Goal: Information Seeking & Learning: Learn about a topic

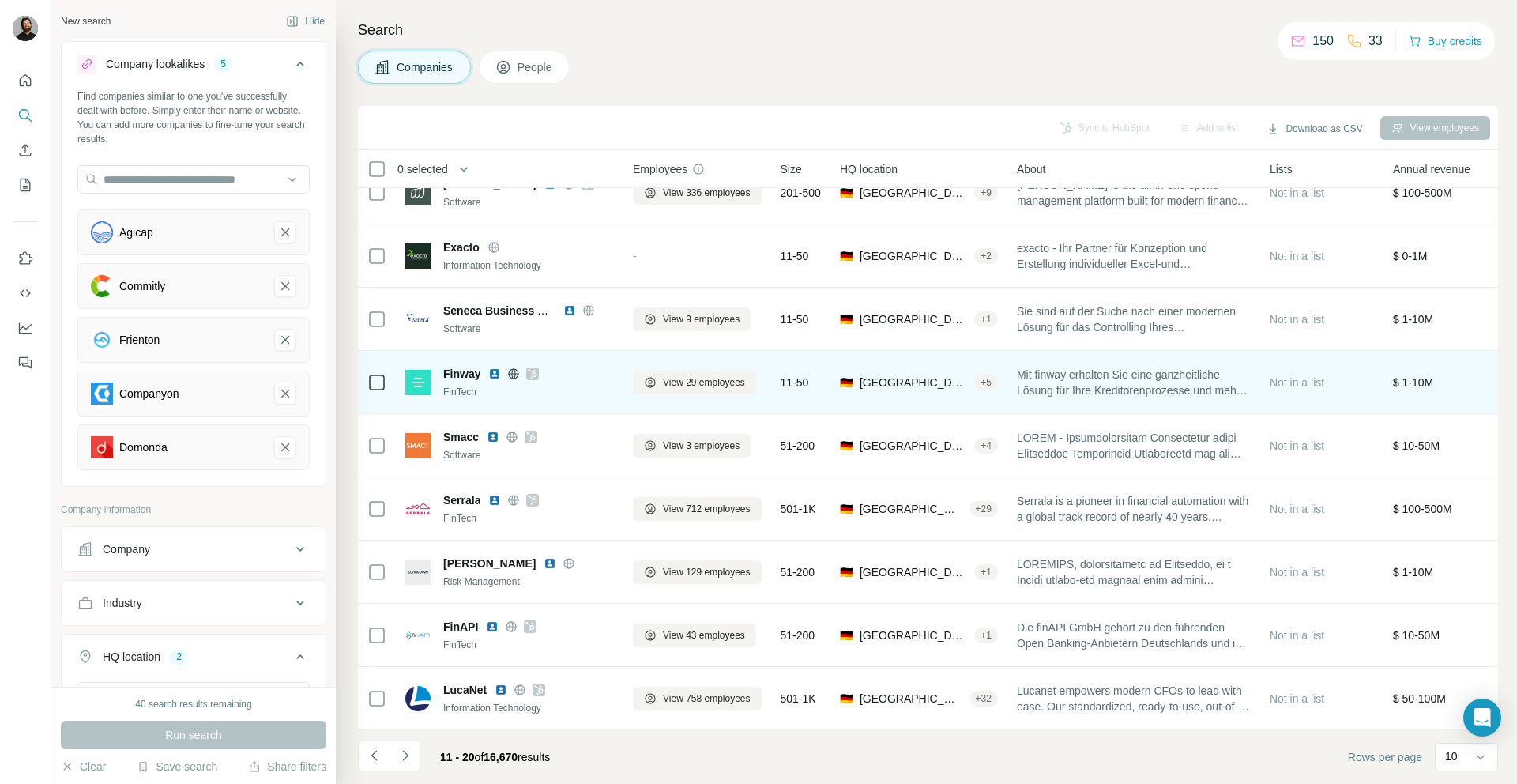
scroll to position [99, 0]
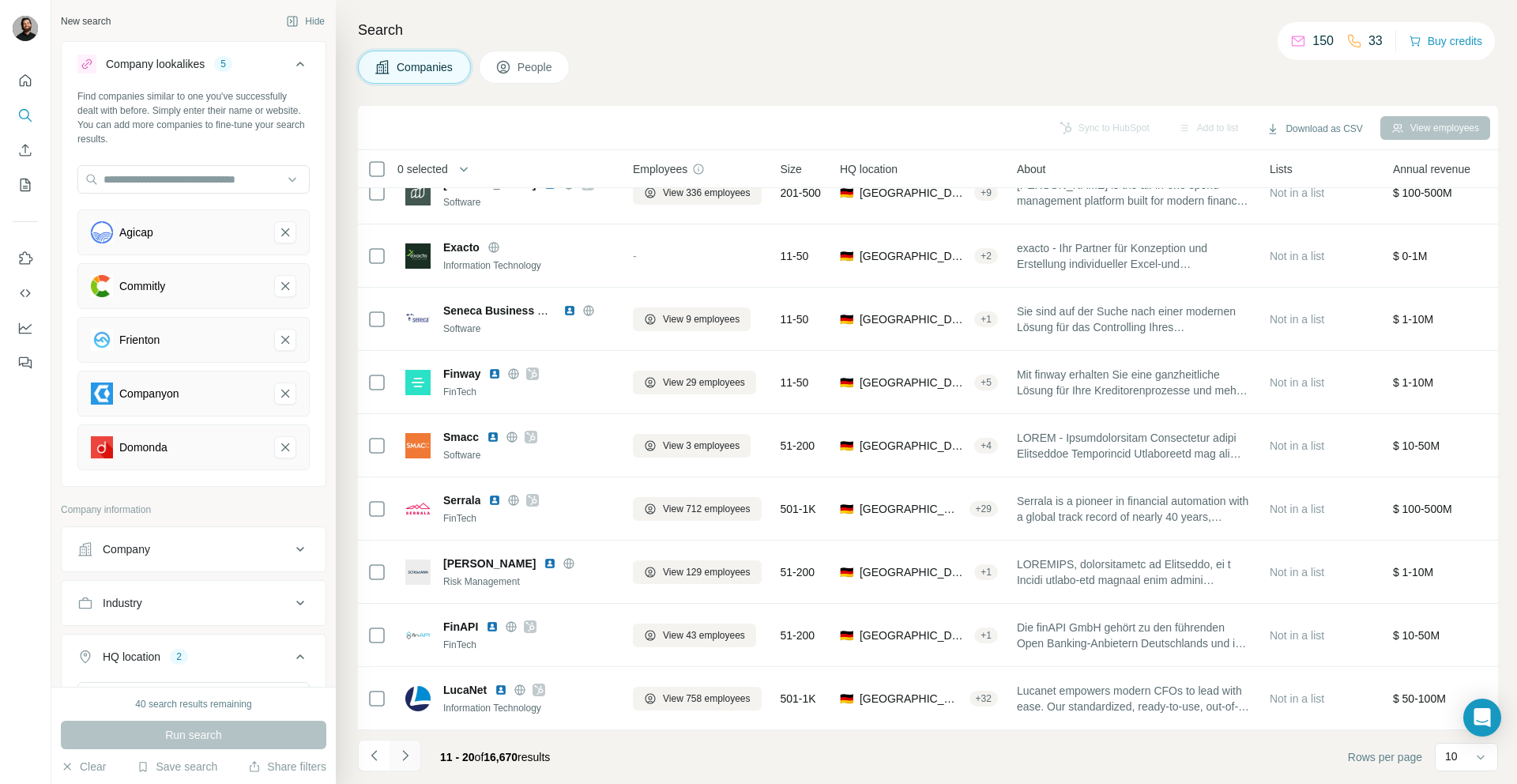
click at [400, 753] on icon "Navigate to next page" at bounding box center [405, 755] width 16 height 16
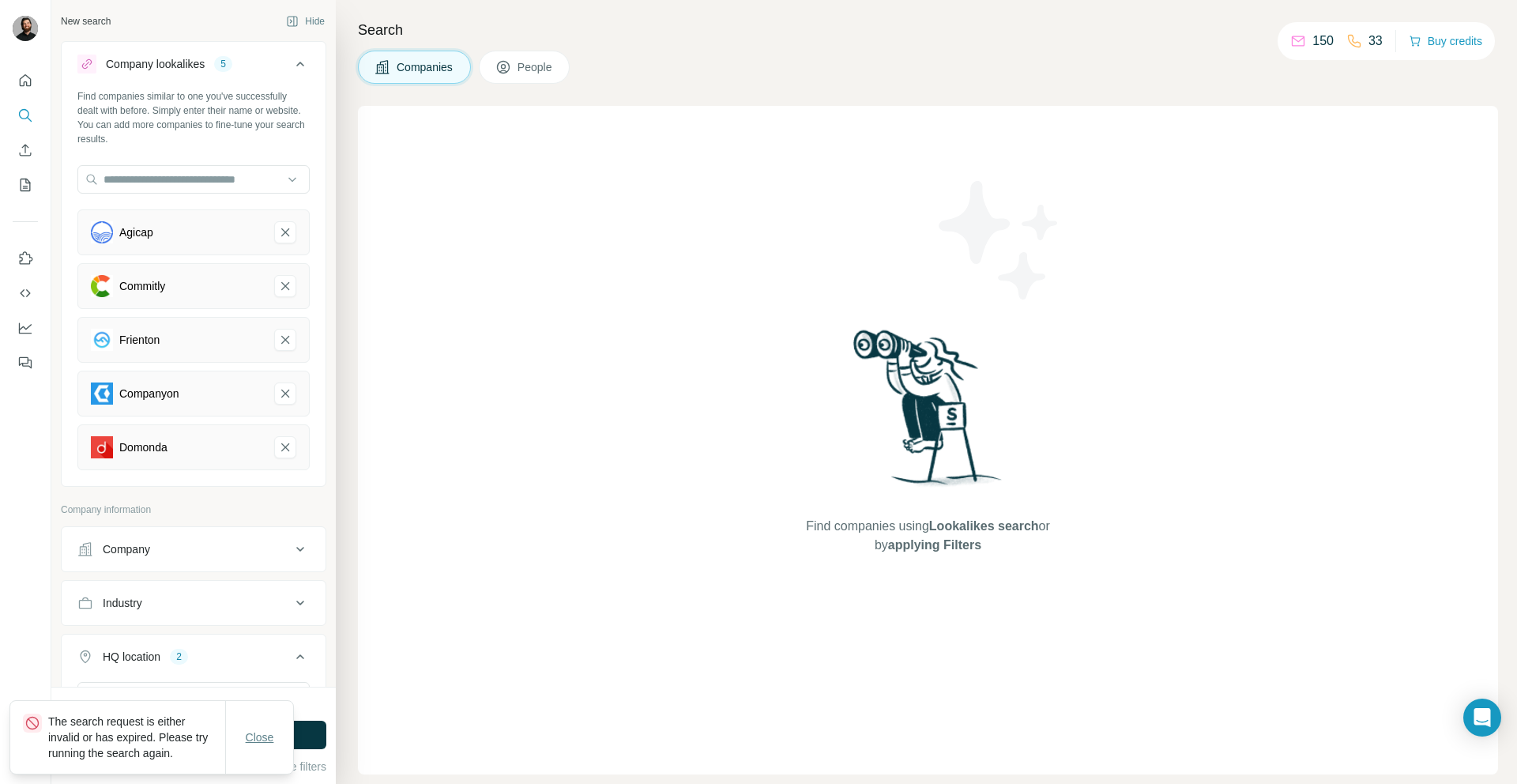
click at [273, 741] on span "Close" at bounding box center [260, 737] width 28 height 16
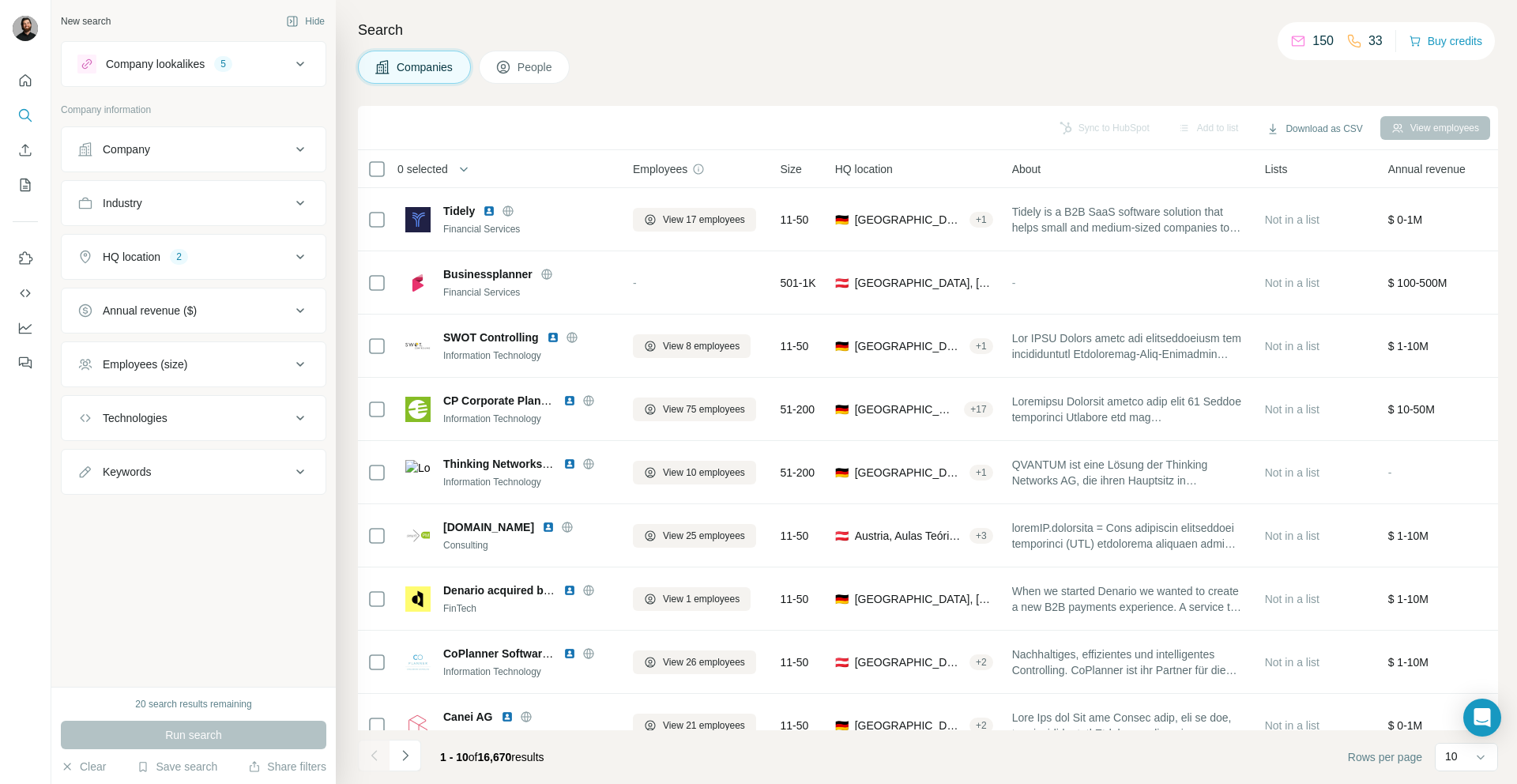
click at [216, 66] on div "Company lookalikes 5" at bounding box center [184, 64] width 213 height 19
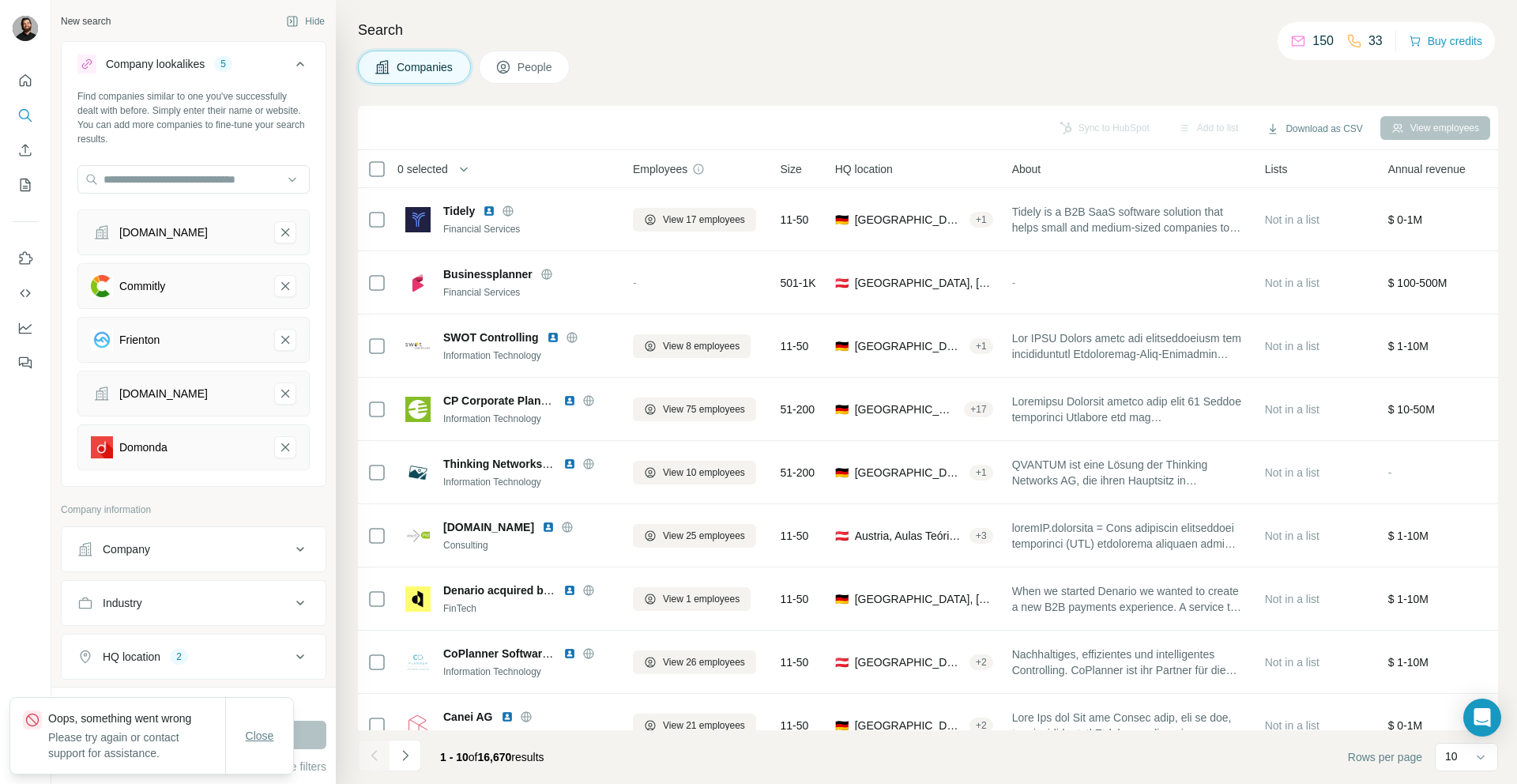
click at [246, 736] on span "Close" at bounding box center [260, 736] width 28 height 16
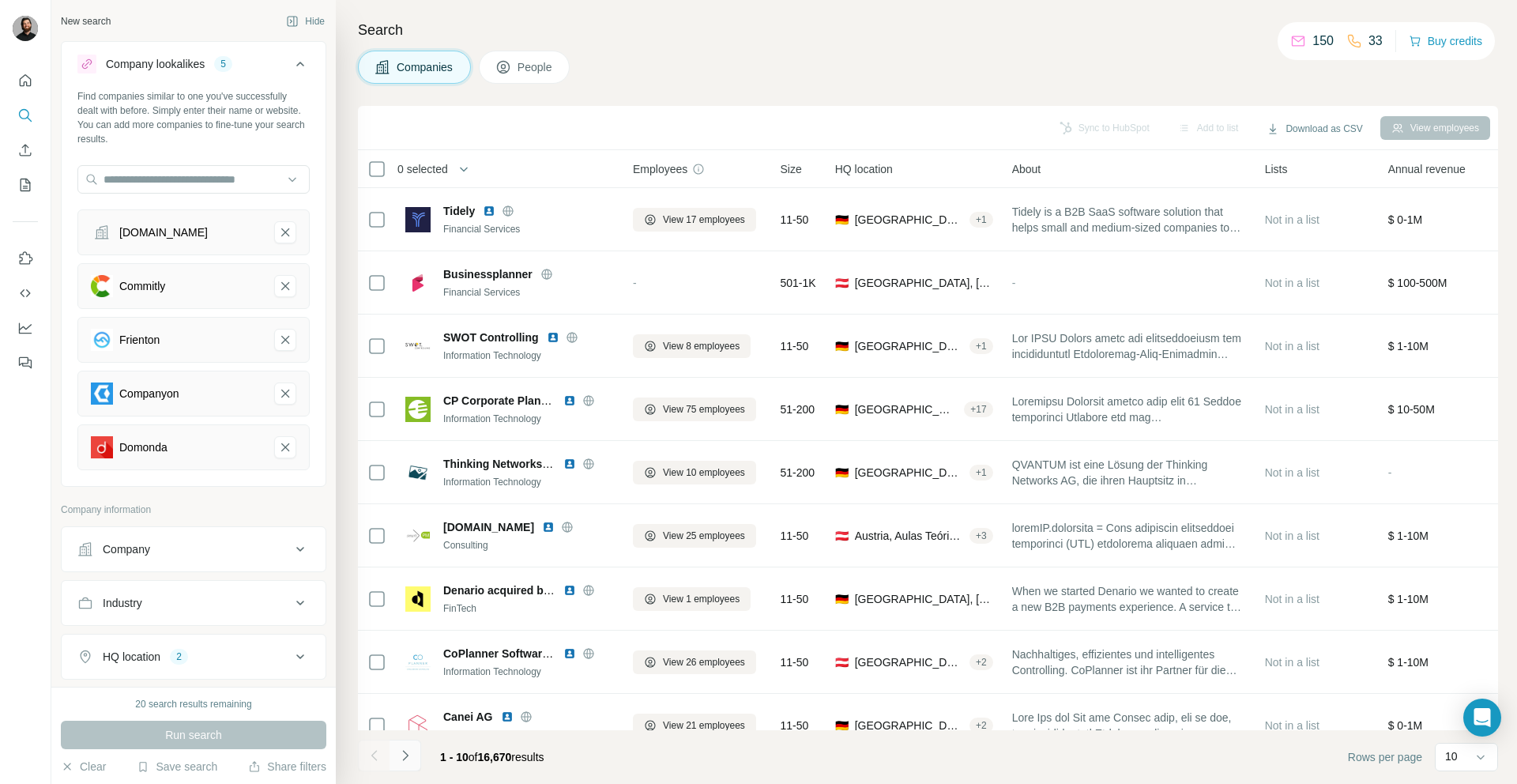
click at [403, 753] on icon "Navigate to next page" at bounding box center [405, 755] width 16 height 16
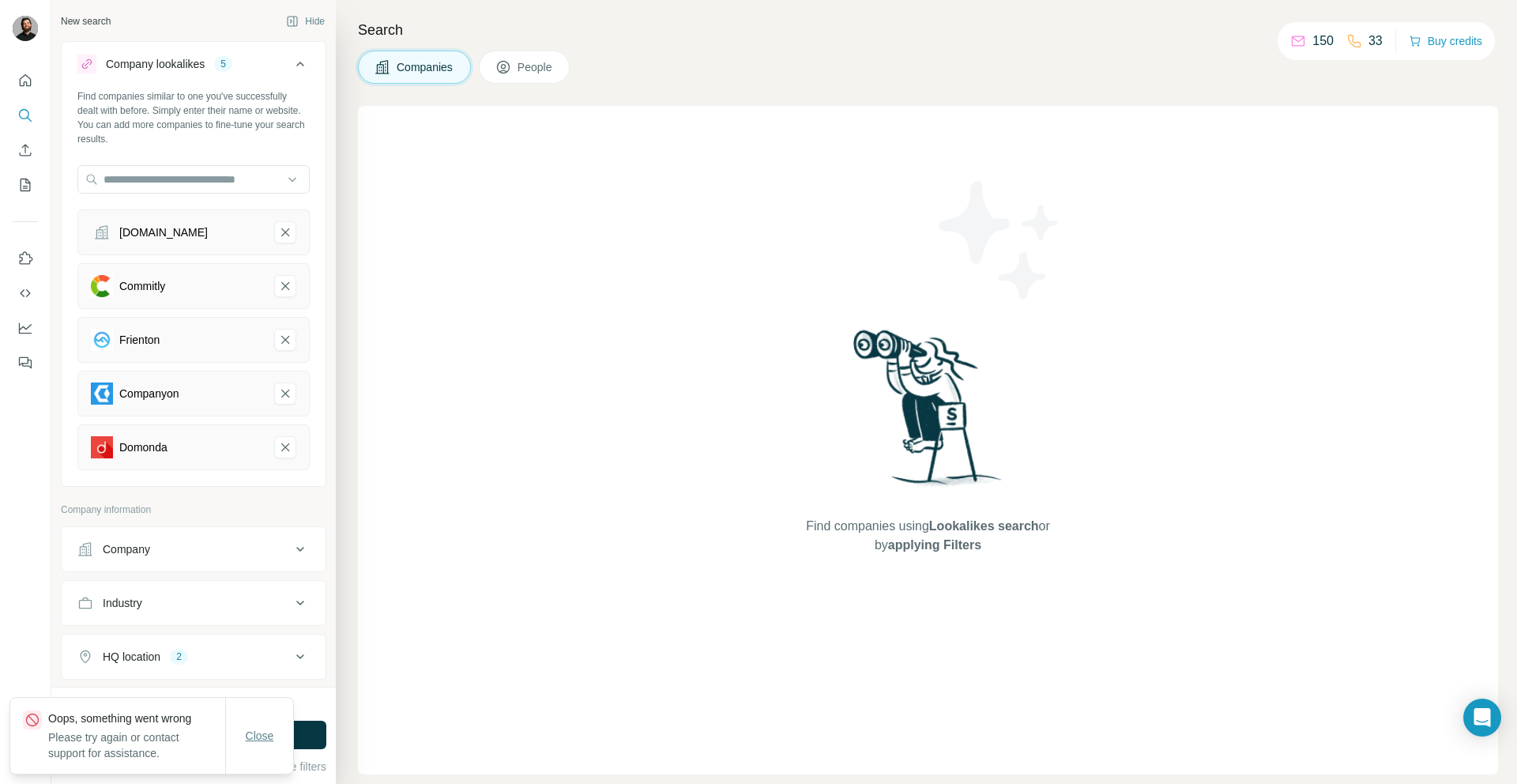
drag, startPoint x: 264, startPoint y: 738, endPoint x: 277, endPoint y: 733, distance: 13.9
click at [265, 738] on span "Close" at bounding box center [260, 736] width 28 height 16
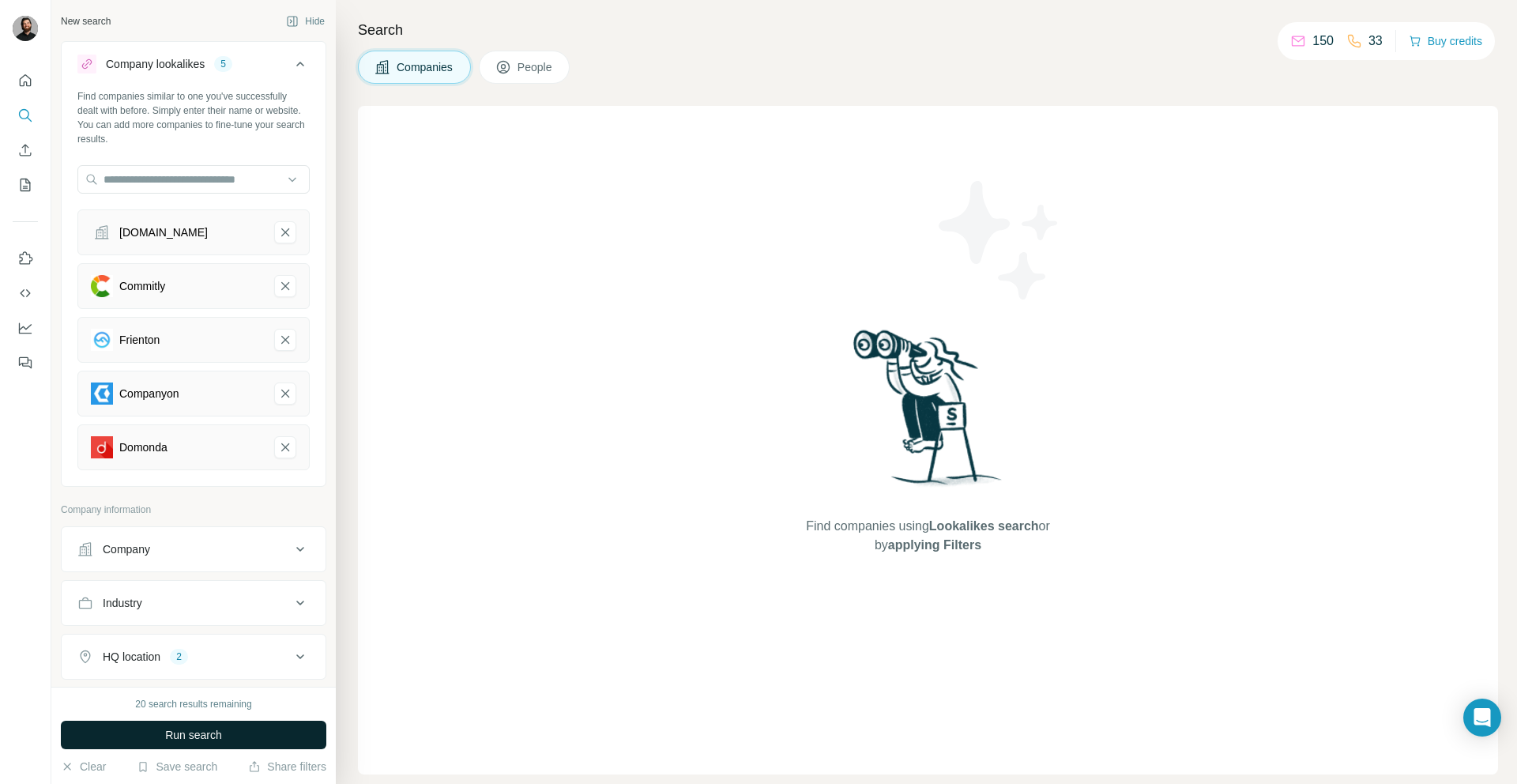
click at [185, 724] on button "Run search" at bounding box center [193, 735] width 265 height 28
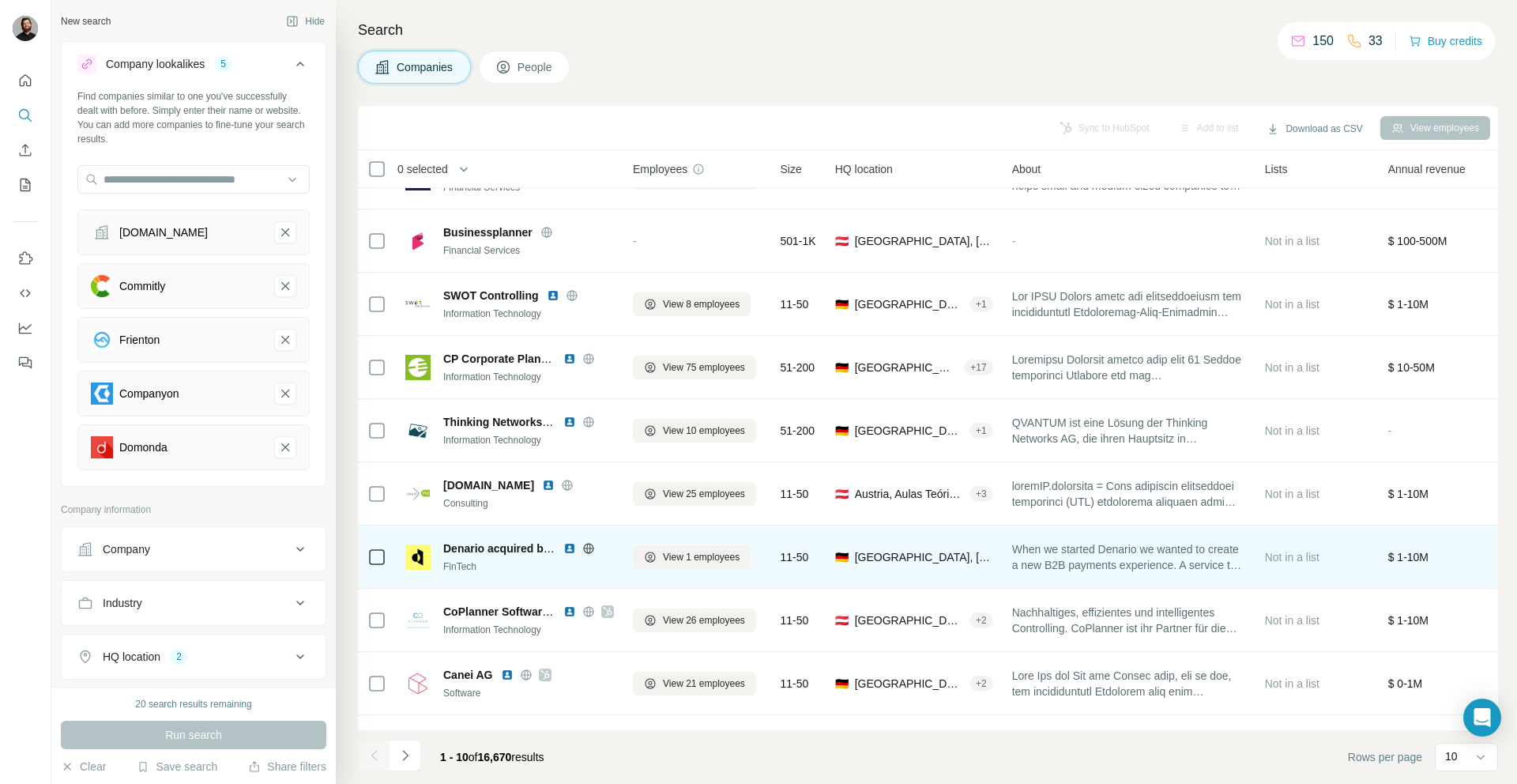
scroll to position [99, 0]
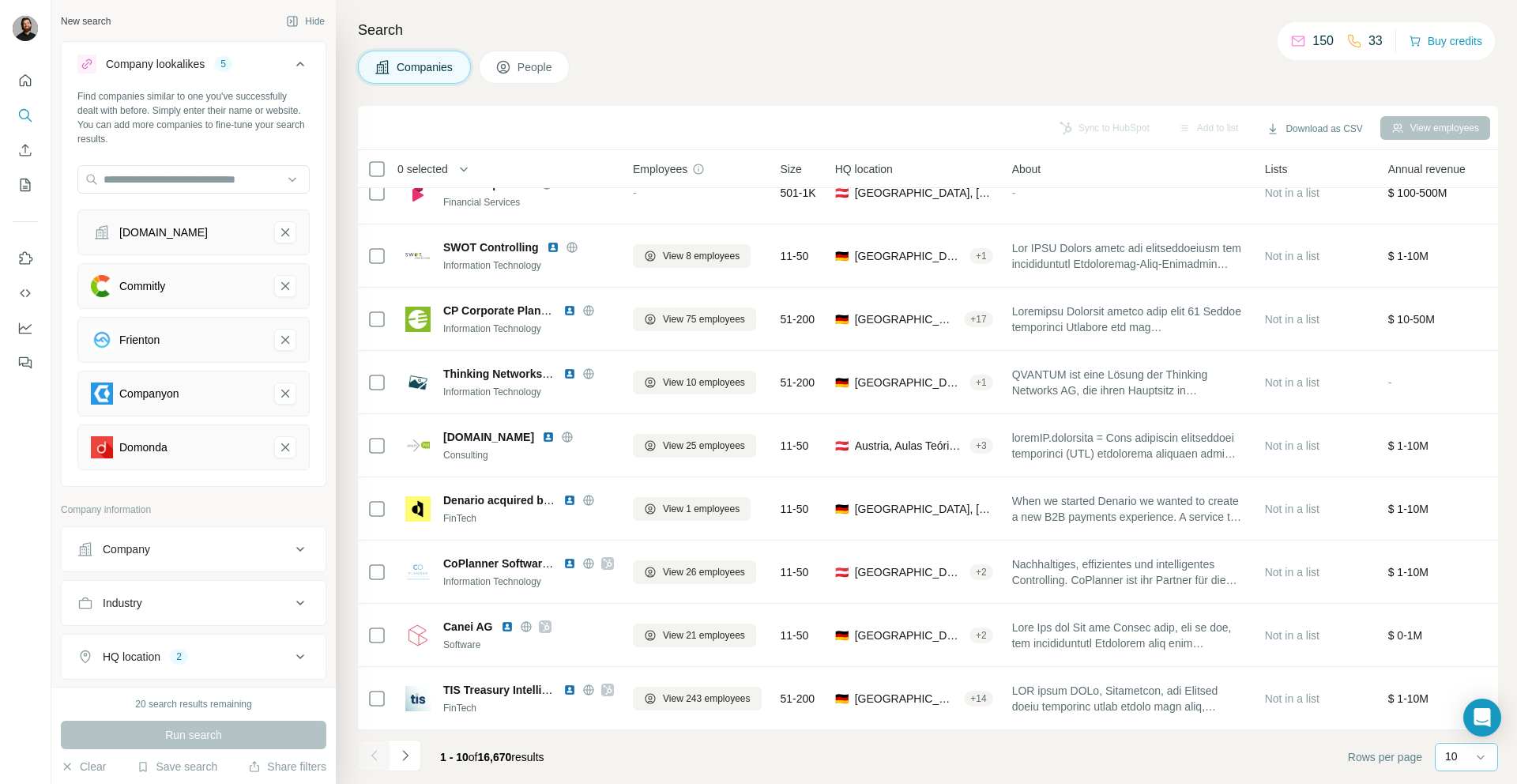
click at [1462, 760] on div "10" at bounding box center [1464, 756] width 40 height 16
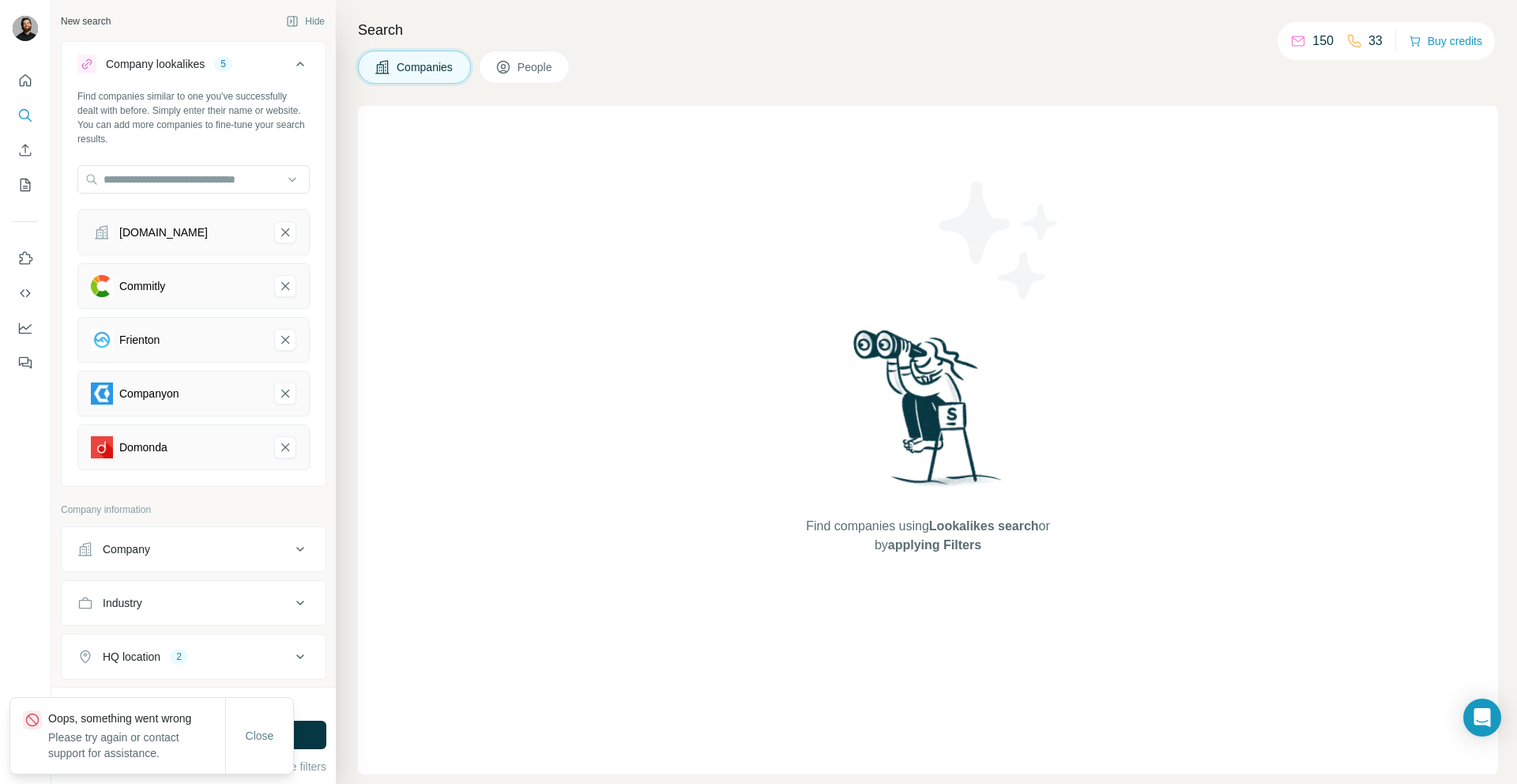
click at [477, 420] on div "Find companies using Lookalikes search or by applying Filters" at bounding box center [928, 440] width 1140 height 669
click at [255, 737] on span "Close" at bounding box center [260, 736] width 28 height 16
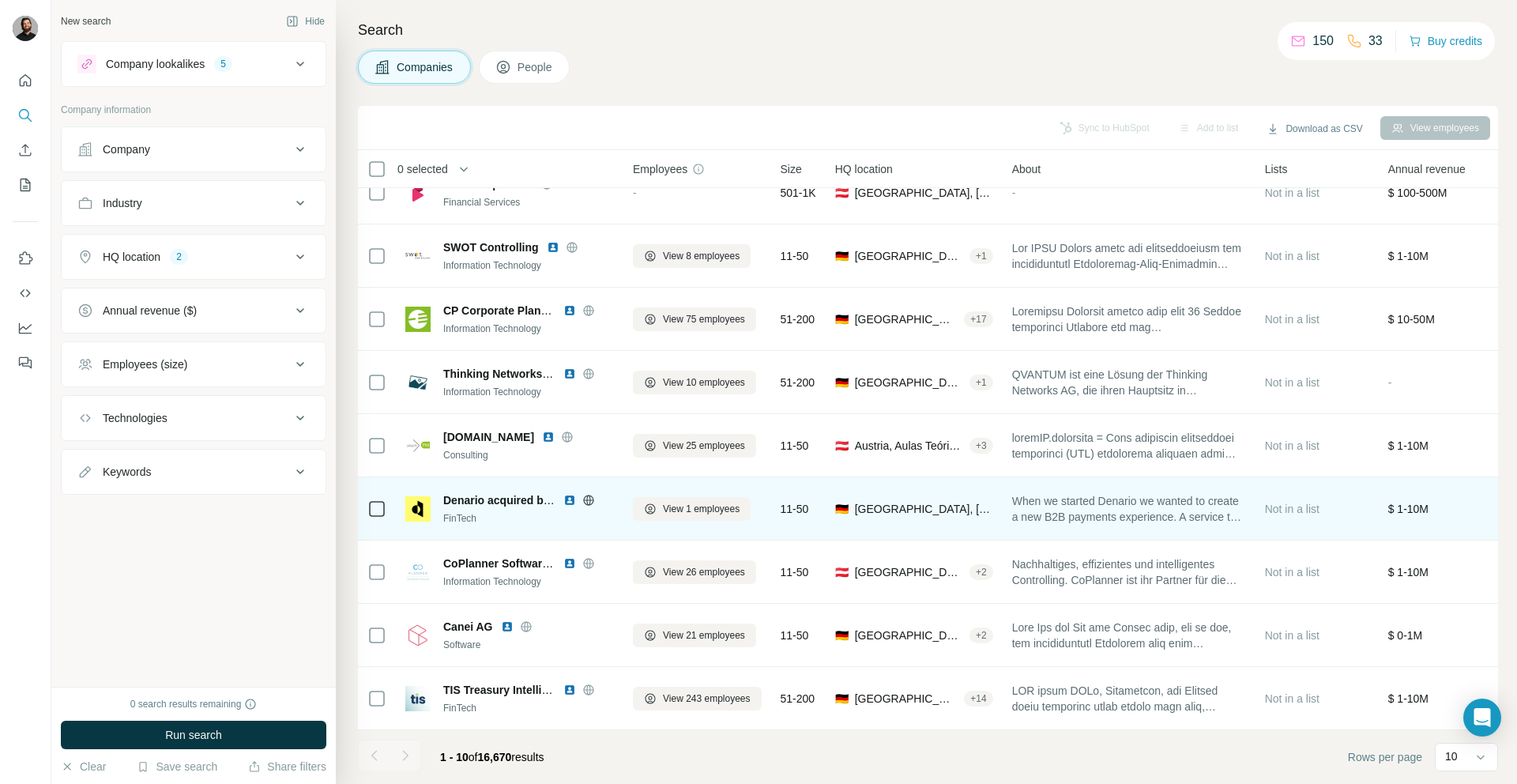
scroll to position [99, 0]
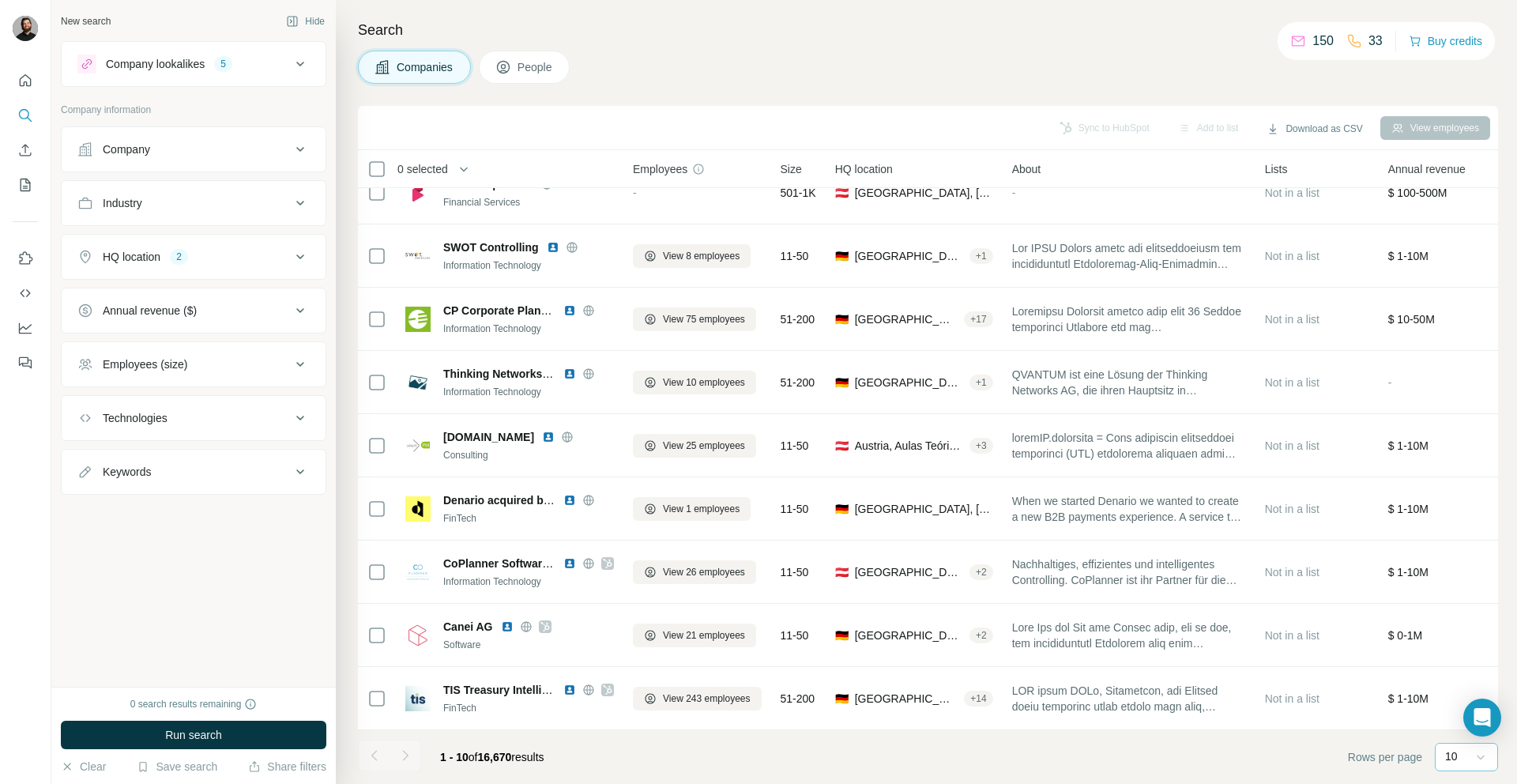
click at [1483, 760] on icon at bounding box center [1481, 757] width 16 height 16
click at [1448, 686] on p "20" at bounding box center [1454, 693] width 12 height 16
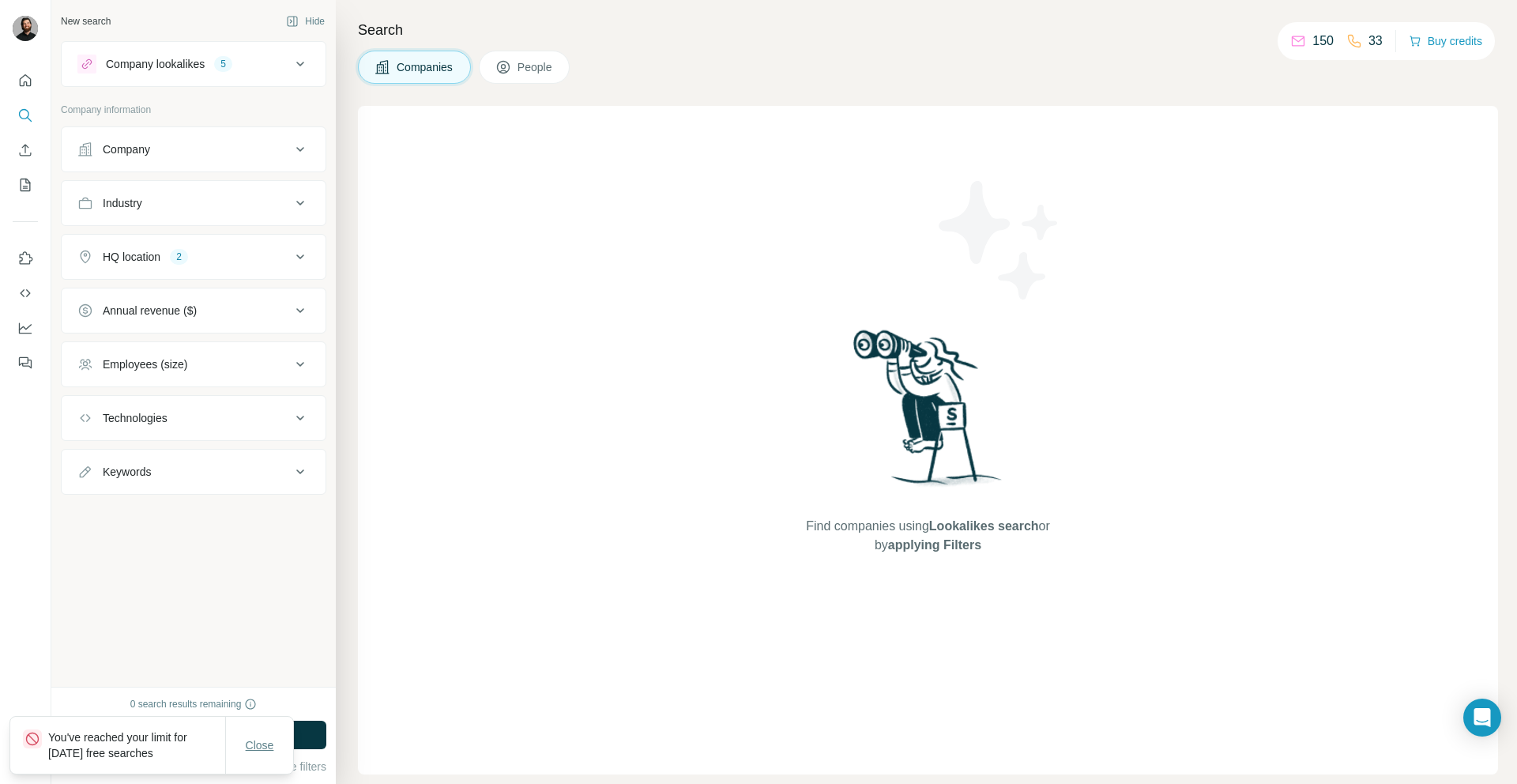
click at [248, 741] on span "Close" at bounding box center [260, 745] width 28 height 16
